Goal: Task Accomplishment & Management: Use online tool/utility

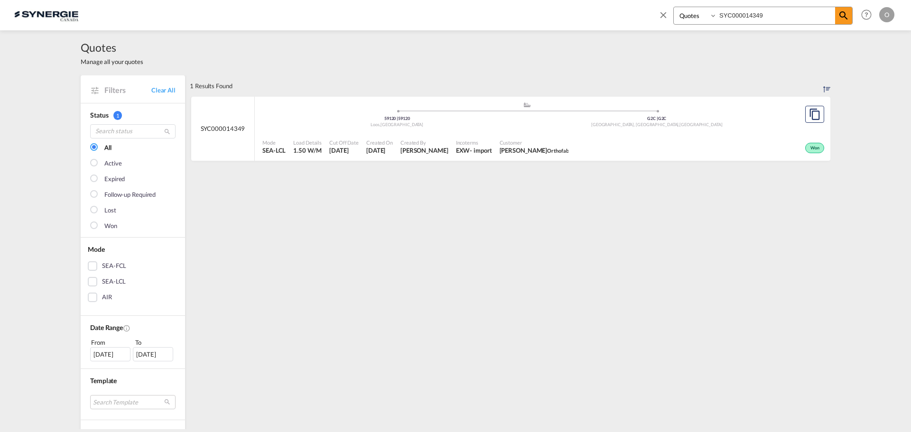
select select "Quotes"
click at [772, 16] on input "SYC000014349" at bounding box center [776, 15] width 118 height 17
drag, startPoint x: 772, startPoint y: 16, endPoint x: 671, endPoint y: 29, distance: 101.5
click at [671, 29] on div "Bookings Quotes Enquiries SYC000014349 Help Resources Product Release O My Prof…" at bounding box center [455, 15] width 883 height 30
paste input "SYC000015003"
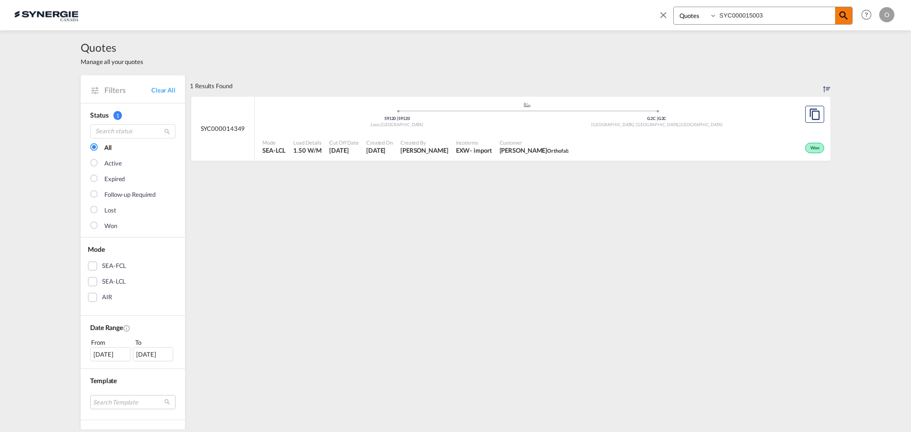
type input "SYC000015003"
click at [840, 10] on md-icon "icon-magnify" at bounding box center [843, 15] width 11 height 11
click at [369, 151] on span "[DATE]" at bounding box center [379, 150] width 27 height 9
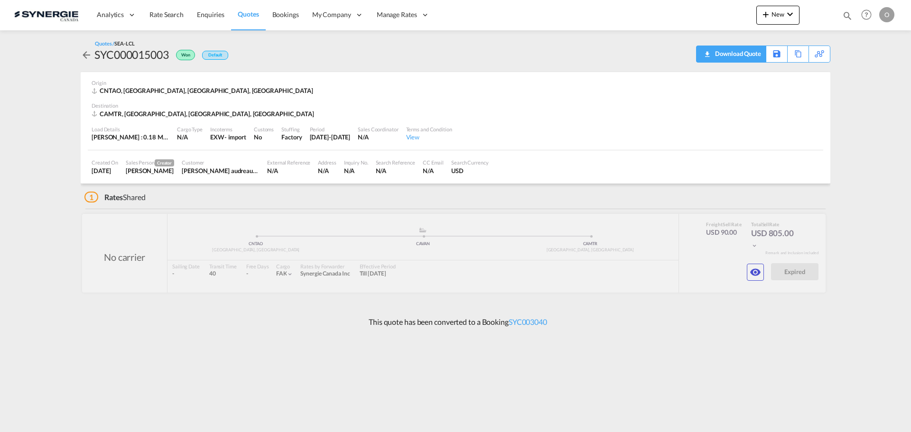
click at [758, 57] on div "Download Quote" at bounding box center [737, 53] width 48 height 15
click at [758, 272] on md-icon "icon-eye" at bounding box center [755, 272] width 11 height 11
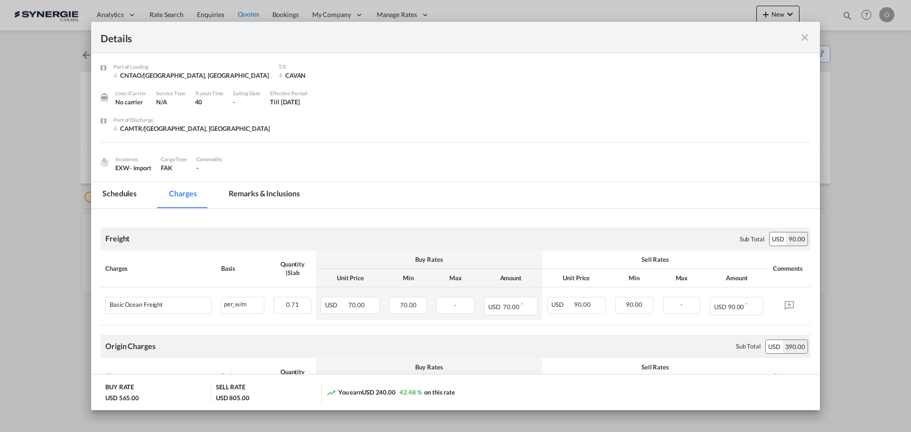
click at [270, 196] on md-tab-item "Remarks & Inclusions" at bounding box center [263, 195] width 93 height 26
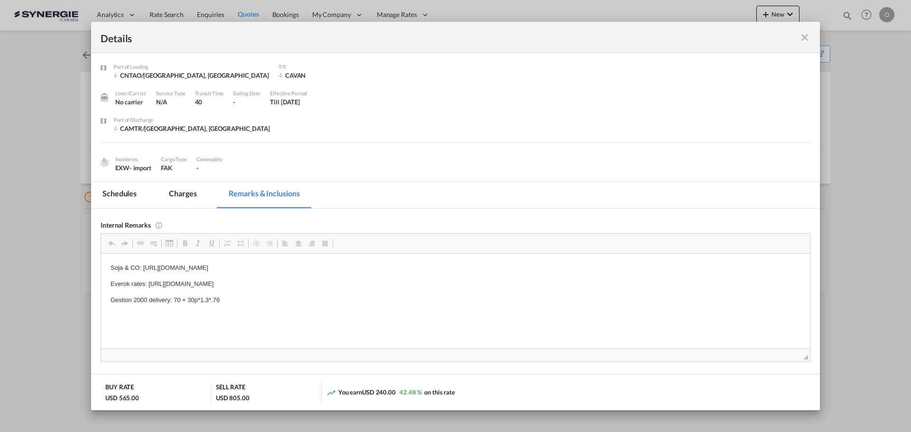
drag, startPoint x: 224, startPoint y: 299, endPoint x: 160, endPoint y: 297, distance: 64.1
drag, startPoint x: 110, startPoint y: 298, endPoint x: 215, endPoint y: 297, distance: 104.9
click at [220, 297] on html "Soja & CO: https://app.frontapp.com/open/msg_1h6lo0gf?key=-eJpwUv_29NJl_P8fB8iW…" at bounding box center [455, 291] width 709 height 77
click at [234, 307] on span "Copy" at bounding box center [232, 306] width 29 height 14
copy p "Gestion 2000 delivery: 70 + 30p*1.3*.76"
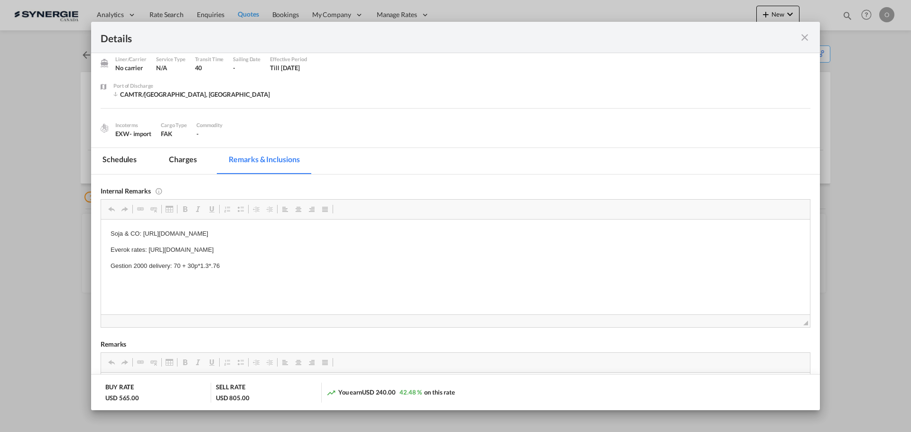
scroll to position [29, 0]
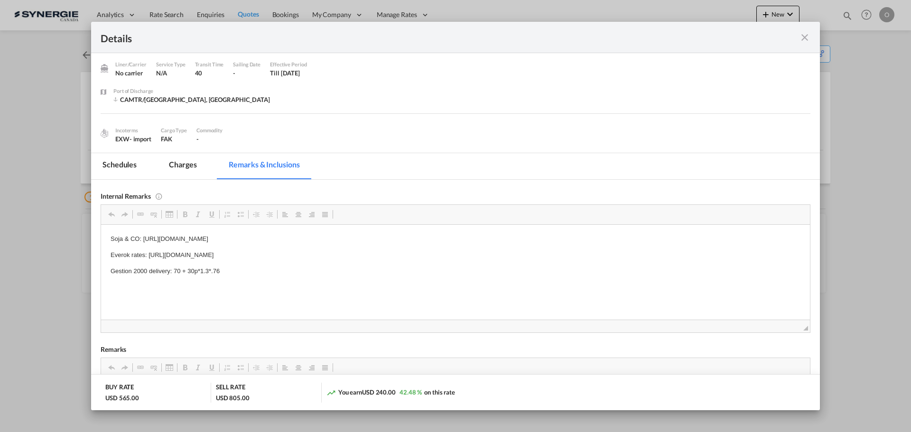
click at [803, 40] on md-icon "icon-close fg-AAA8AD m-0 cursor" at bounding box center [804, 37] width 11 height 11
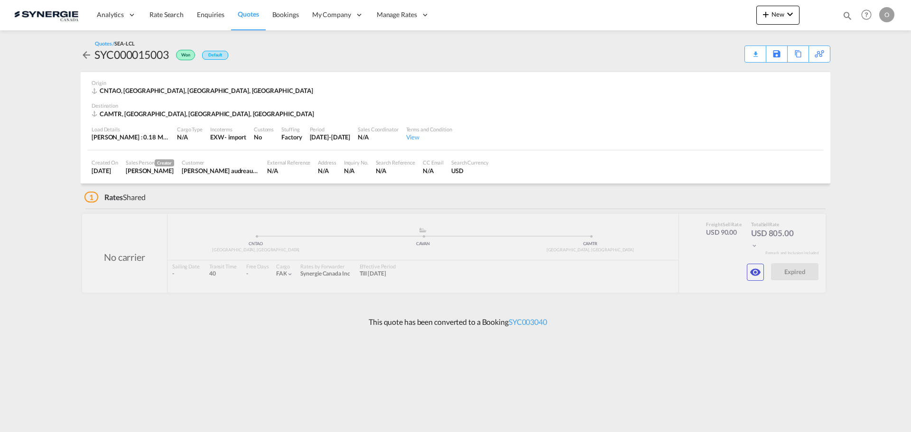
scroll to position [0, 0]
